Goal: Information Seeking & Learning: Learn about a topic

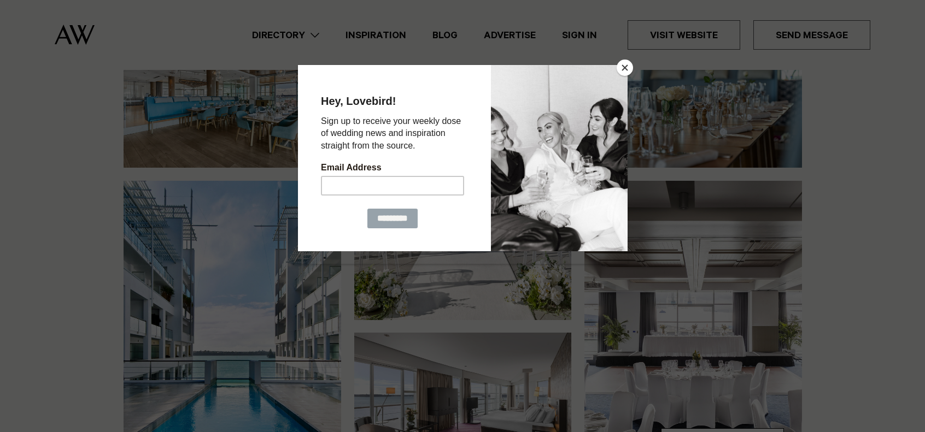
scroll to position [164, 0]
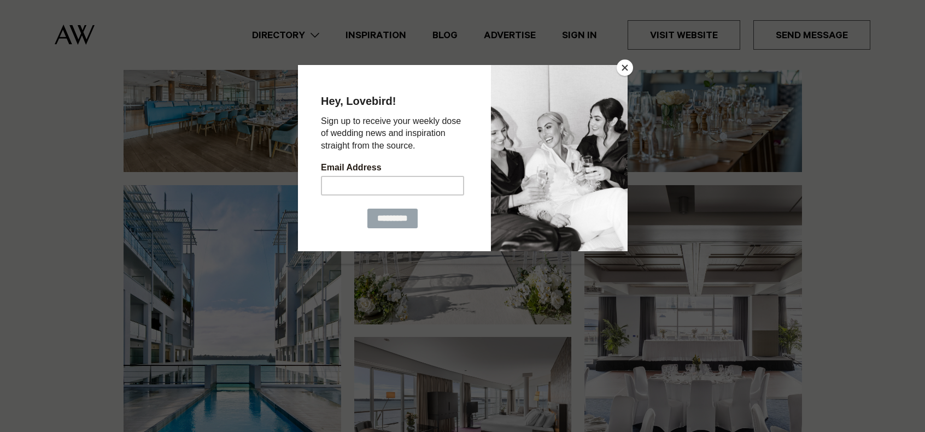
click at [627, 67] on button "Close" at bounding box center [625, 68] width 16 height 16
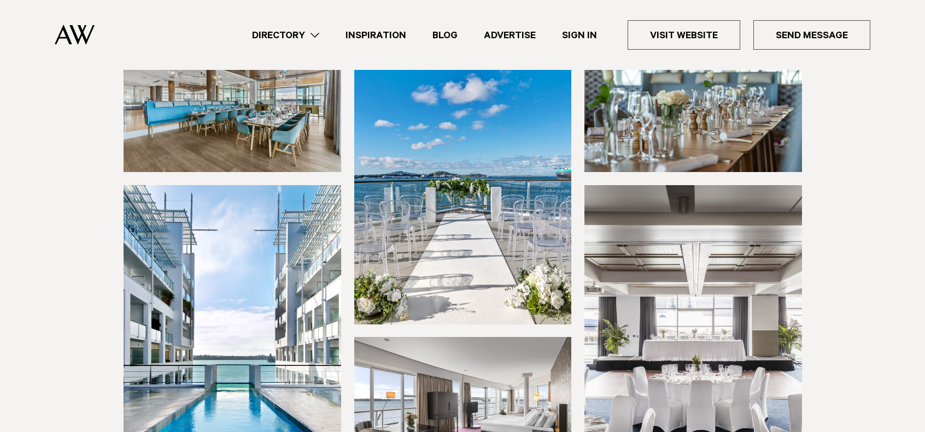
click at [480, 244] on img at bounding box center [463, 178] width 218 height 291
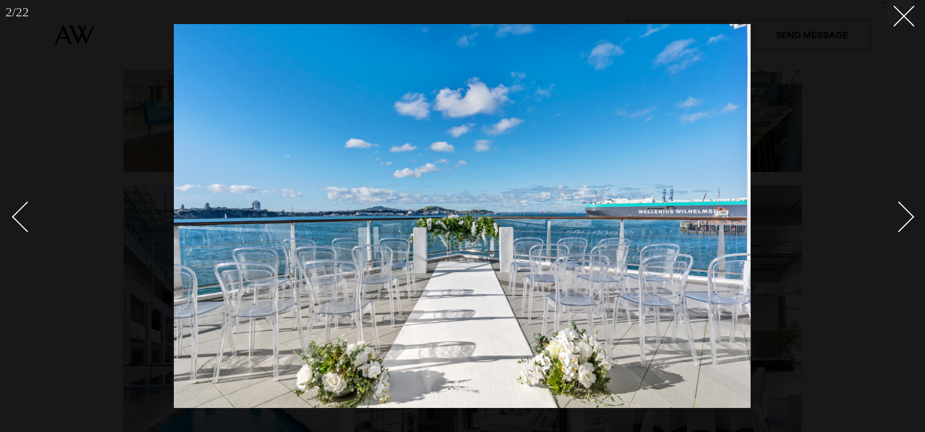
click at [907, 217] on div "Next slide" at bounding box center [898, 216] width 31 height 31
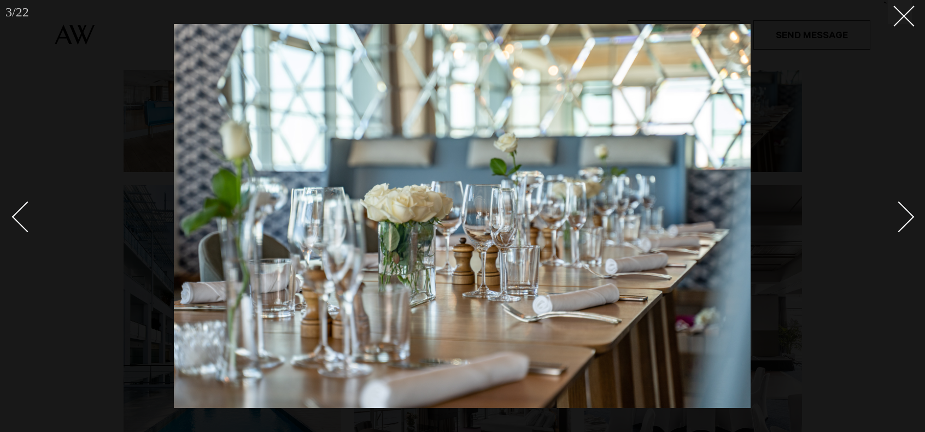
click at [907, 217] on div "Next slide" at bounding box center [898, 216] width 31 height 31
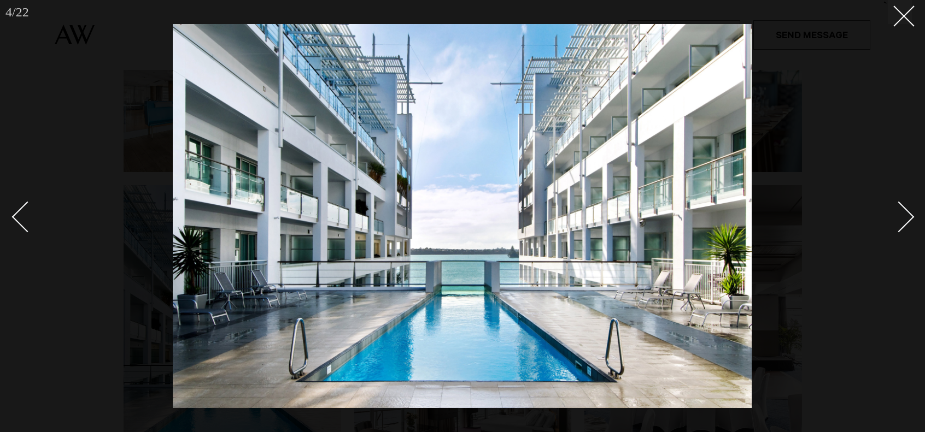
click at [907, 217] on div "Next slide" at bounding box center [898, 216] width 31 height 31
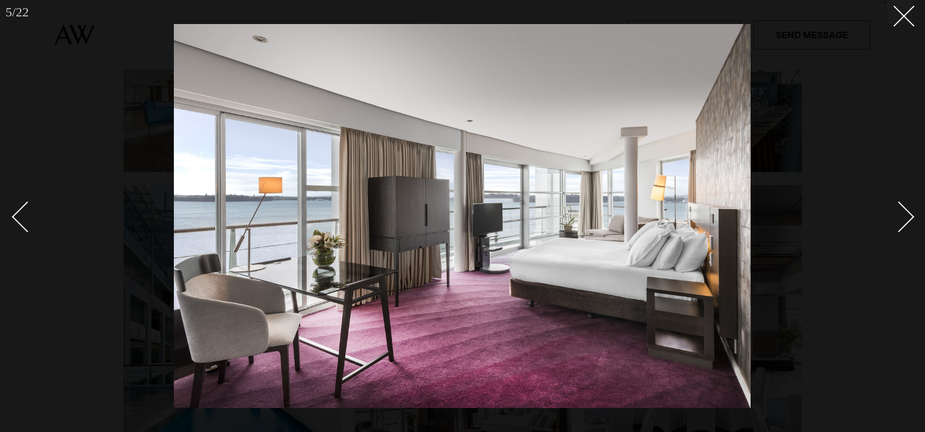
click at [907, 217] on div "Next slide" at bounding box center [898, 216] width 31 height 31
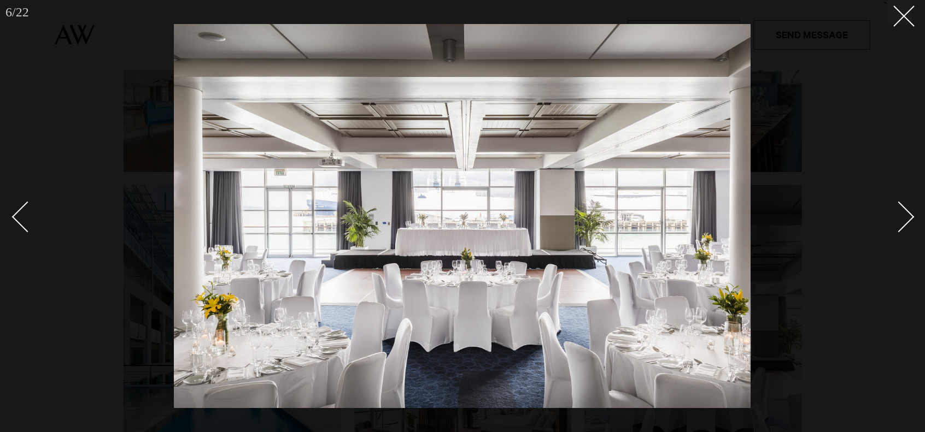
click at [907, 217] on div "Next slide" at bounding box center [898, 216] width 31 height 31
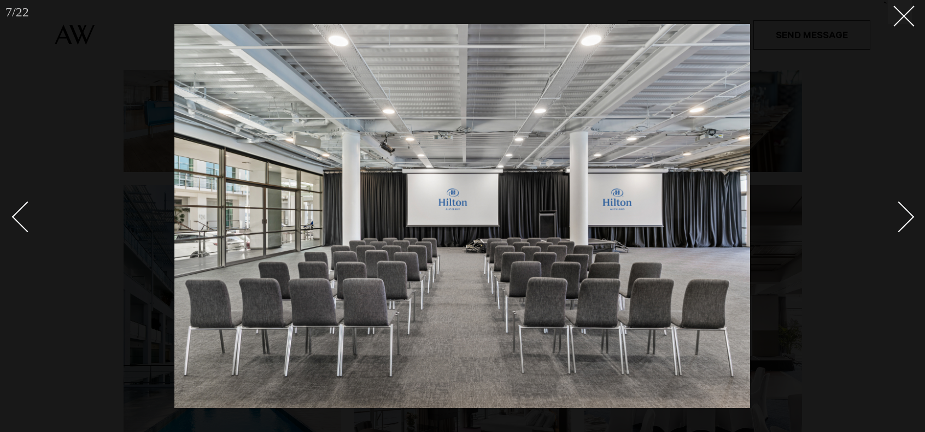
click at [907, 217] on div "Next slide" at bounding box center [898, 216] width 31 height 31
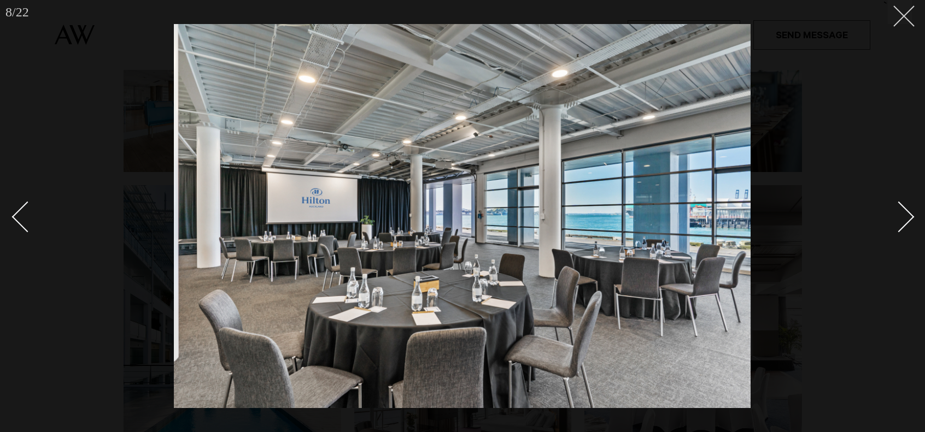
click at [900, 12] on line at bounding box center [904, 16] width 20 height 20
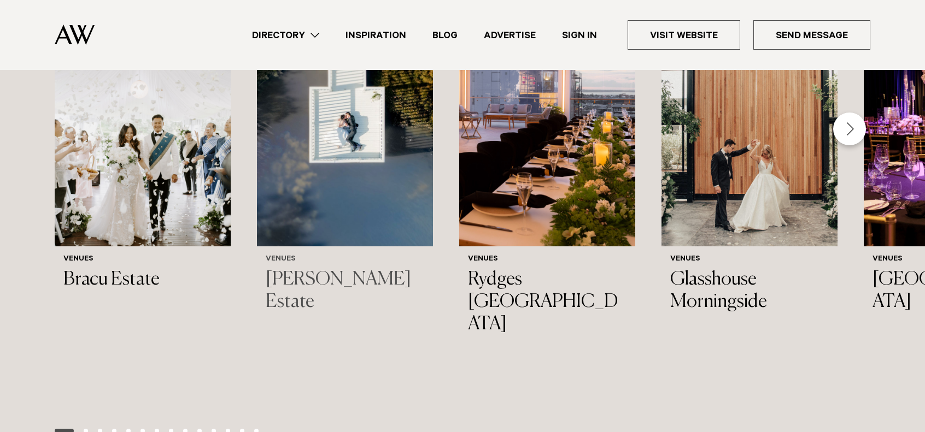
scroll to position [1202, 0]
